Goal: Information Seeking & Learning: Learn about a topic

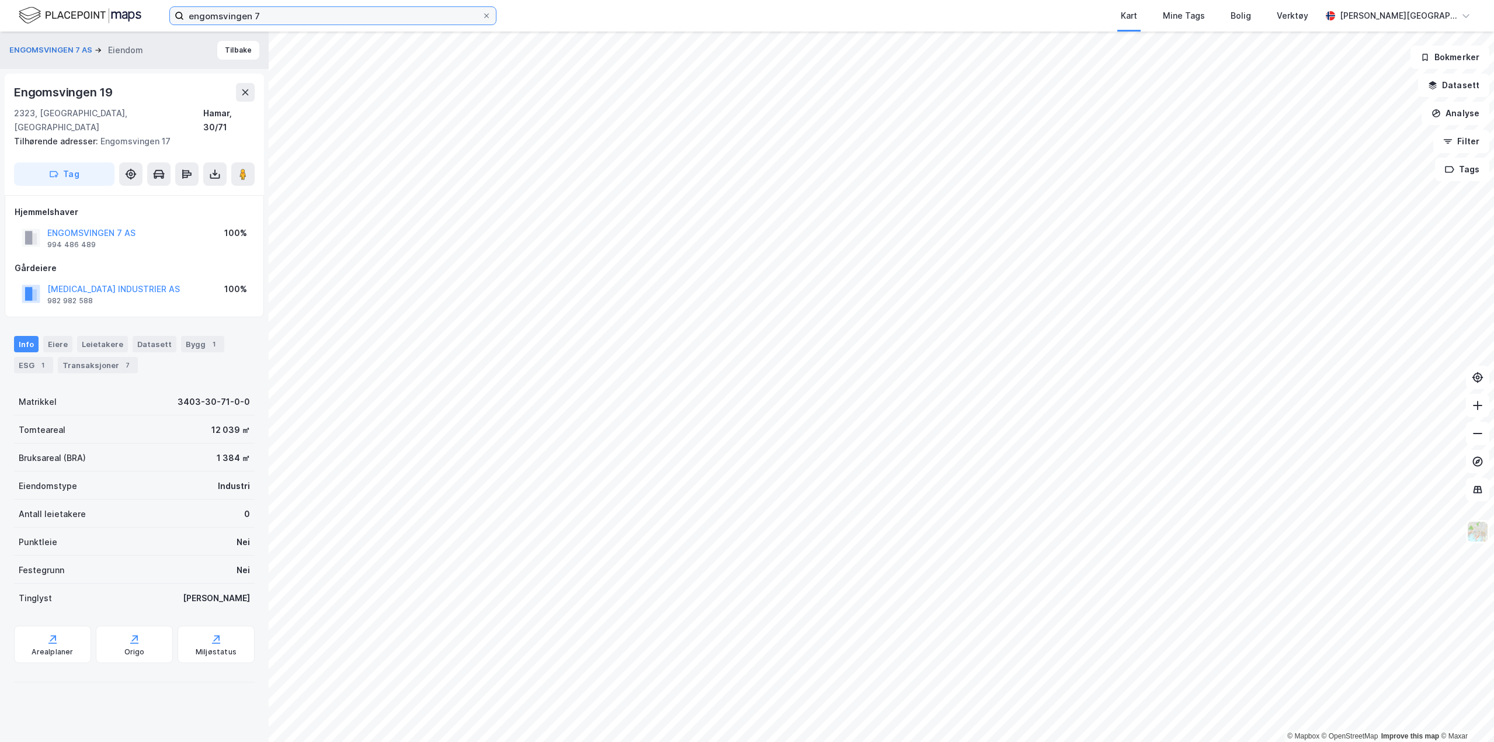
drag, startPoint x: 235, startPoint y: 18, endPoint x: 51, endPoint y: 29, distance: 184.3
click at [61, 28] on div "engomsvingen 7 Kart Mine Tags Bolig Verktøy [PERSON_NAME][GEOGRAPHIC_DATA]" at bounding box center [747, 16] width 1494 height 32
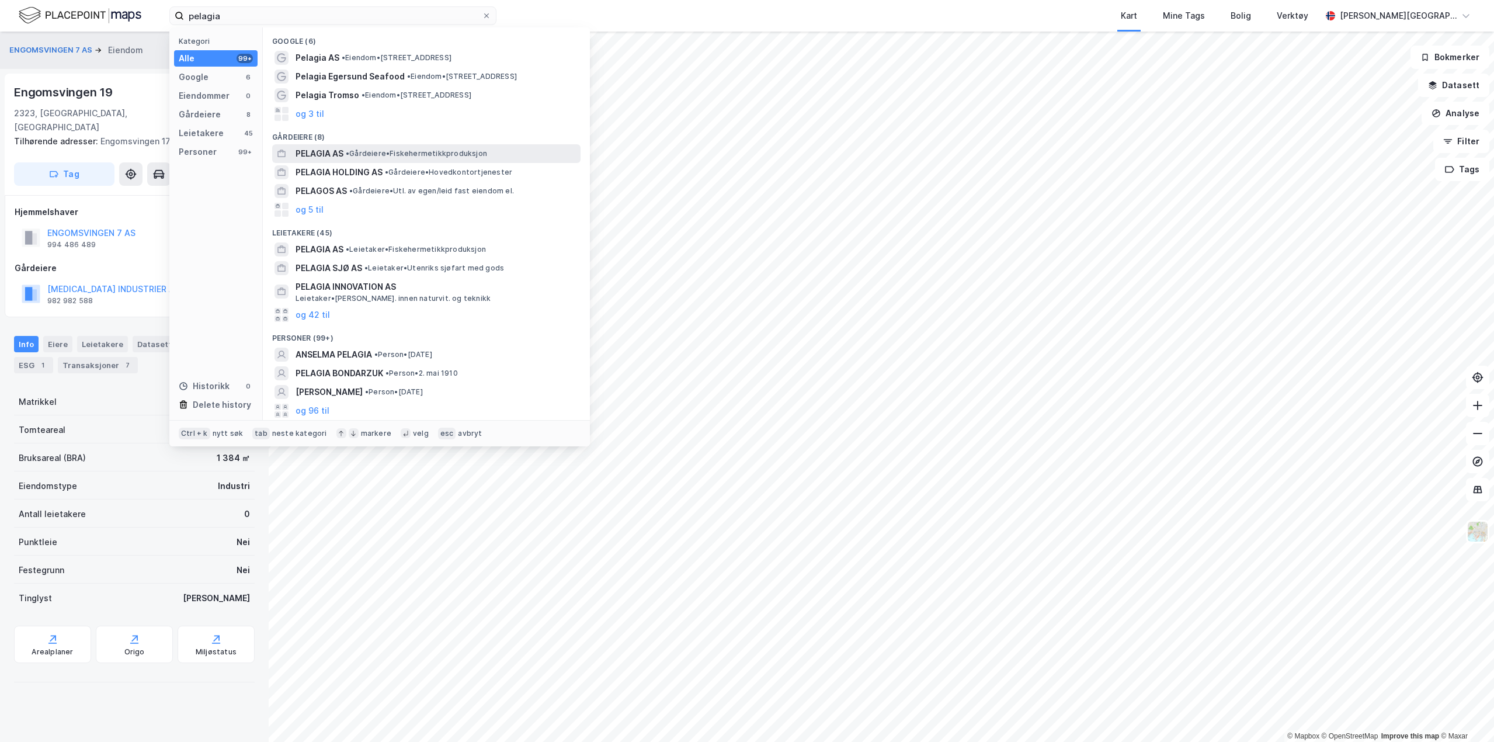
click at [347, 153] on span "•" at bounding box center [348, 153] width 4 height 9
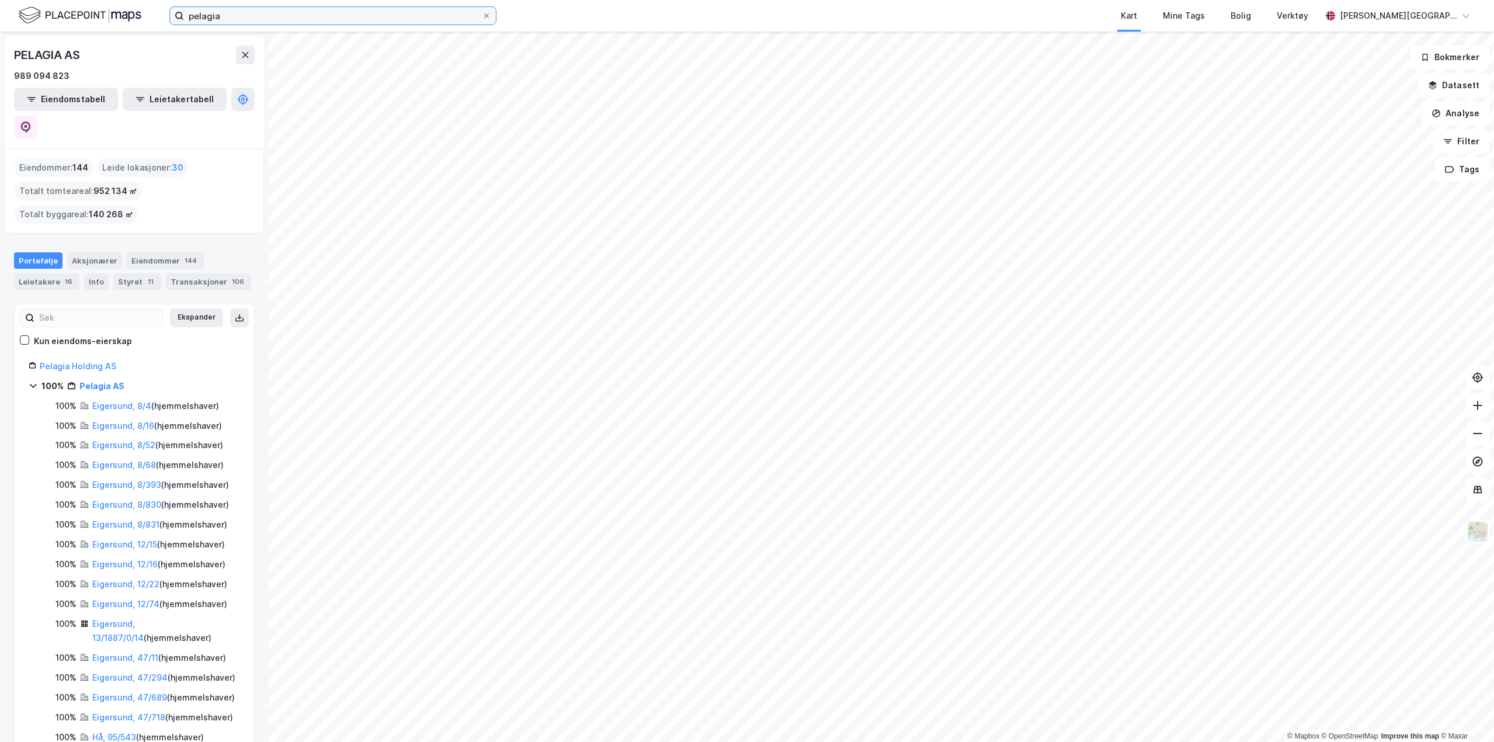
drag, startPoint x: 146, startPoint y: -1, endPoint x: -1, endPoint y: -33, distance: 150.2
click at [0, 0] on html "pelagia Kart Mine Tags Bolig Verktøy [PERSON_NAME] © Mapbox © OpenStreetMap Imp…" at bounding box center [747, 371] width 1494 height 742
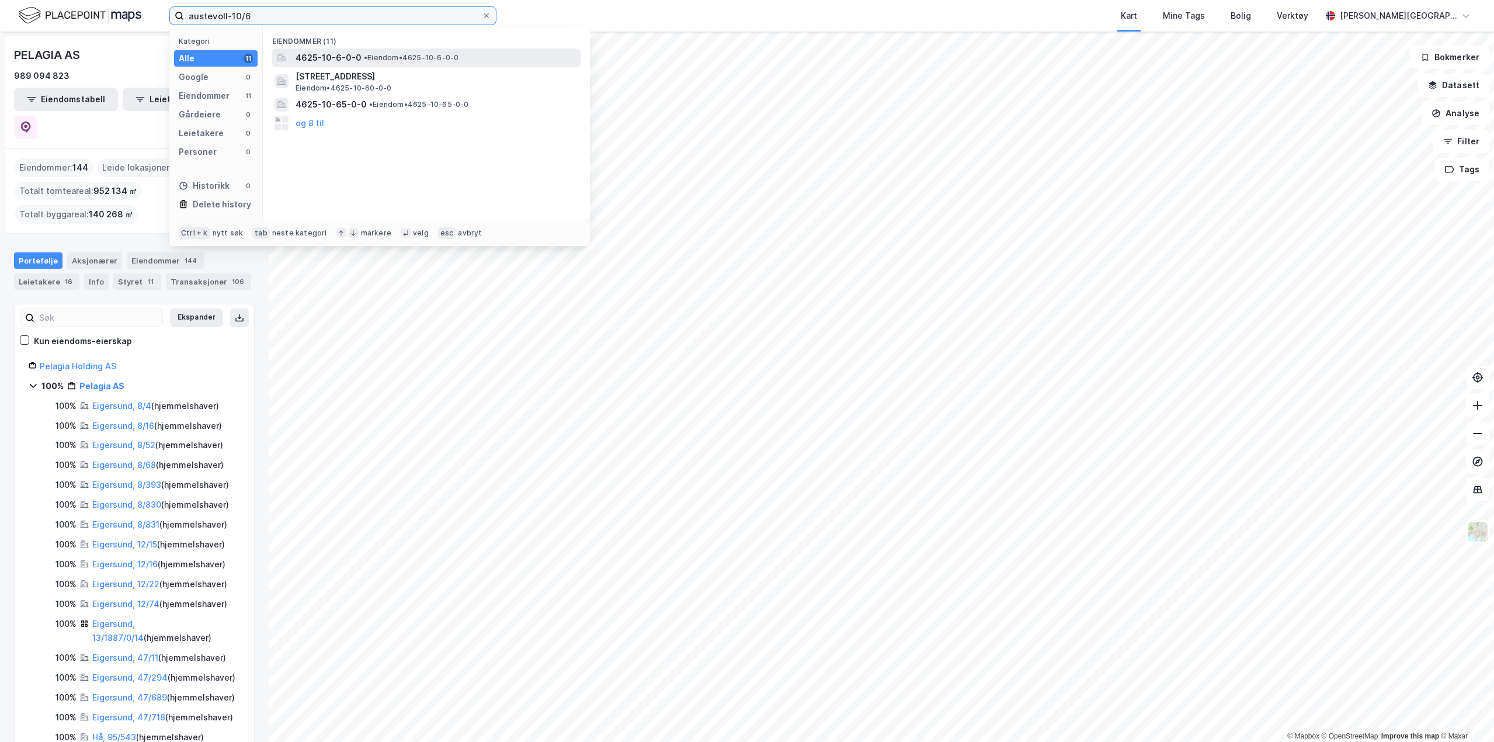
type input "austevoll-10/6"
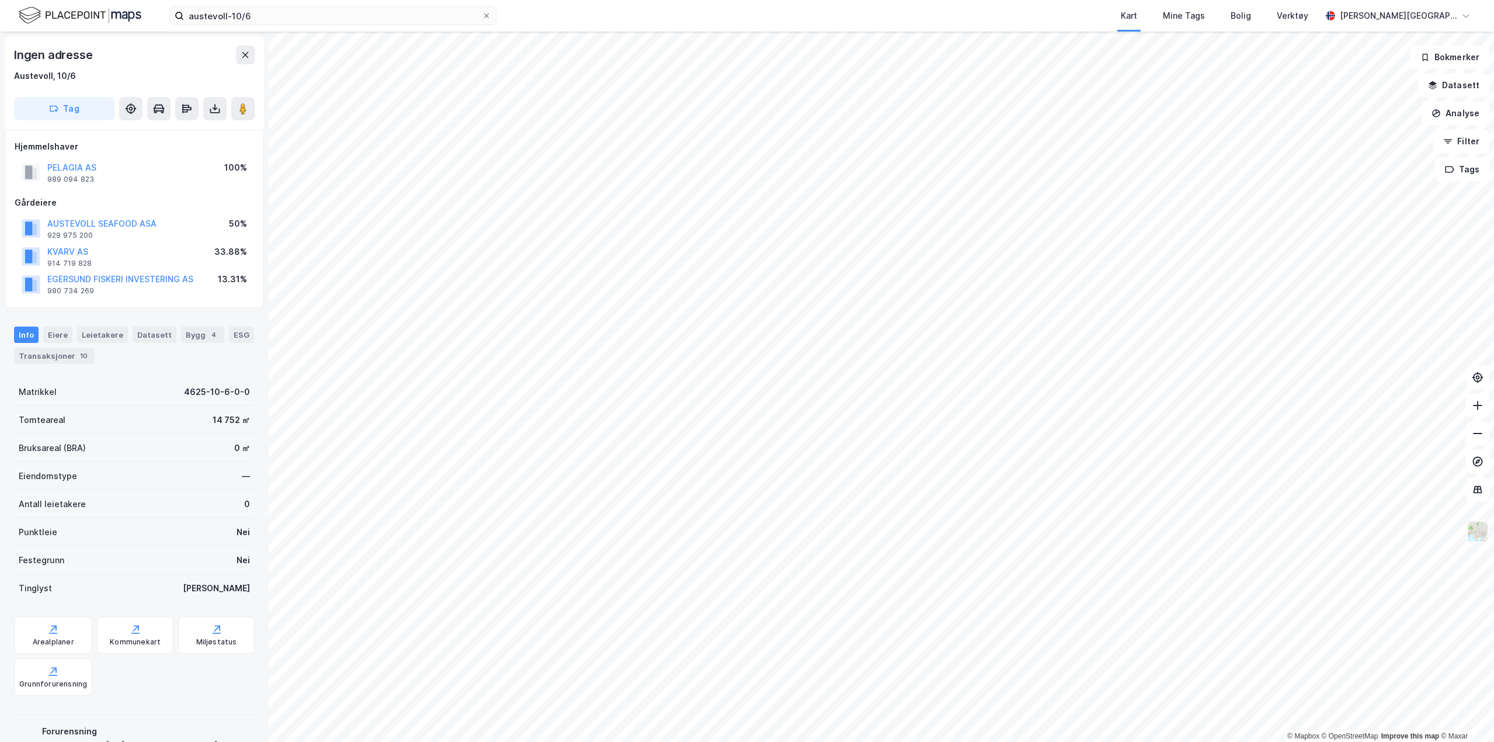
click at [1480, 536] on img at bounding box center [1477, 531] width 22 height 22
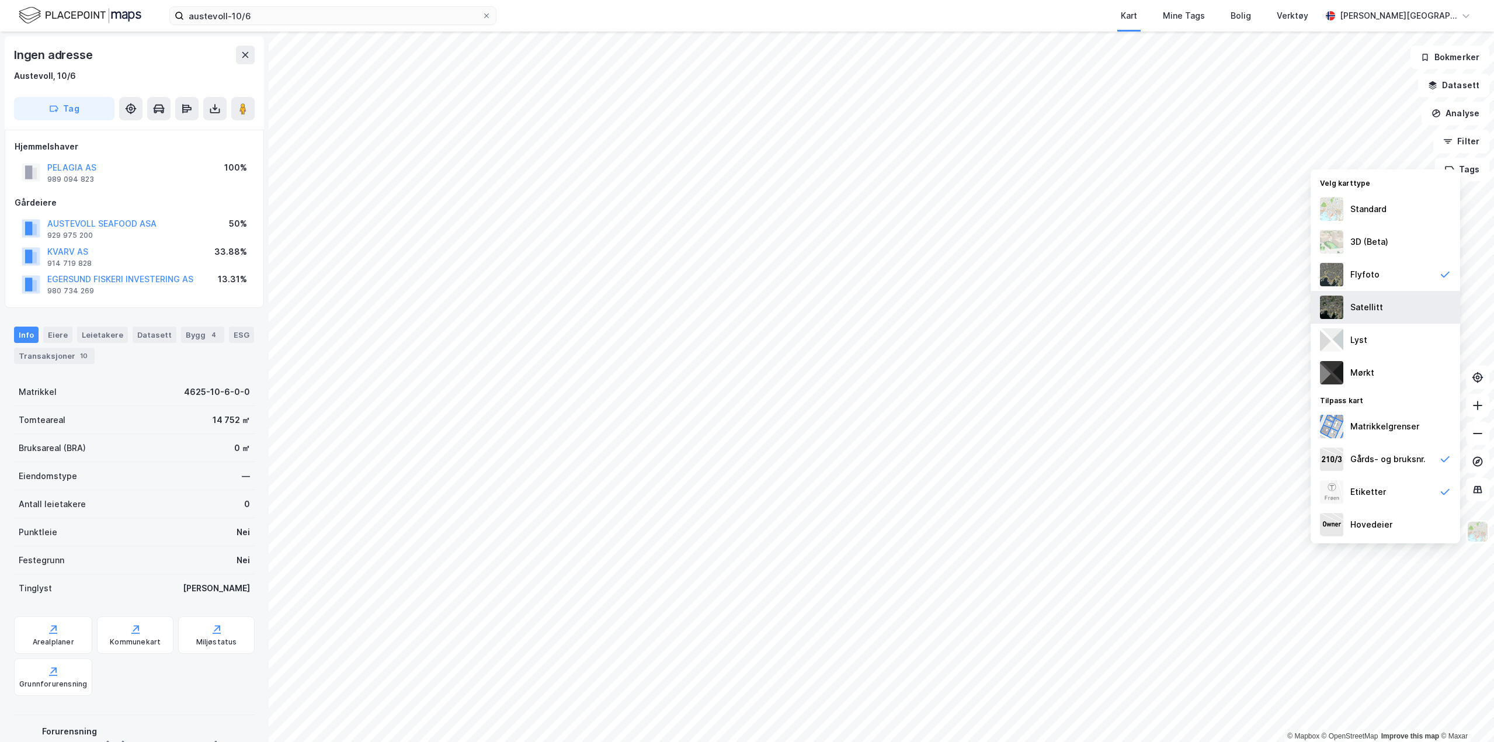
click at [1367, 301] on div "Satellitt" at bounding box center [1366, 307] width 33 height 14
click at [1364, 272] on div "Flyfoto" at bounding box center [1364, 274] width 29 height 14
